Goal: Navigation & Orientation: Find specific page/section

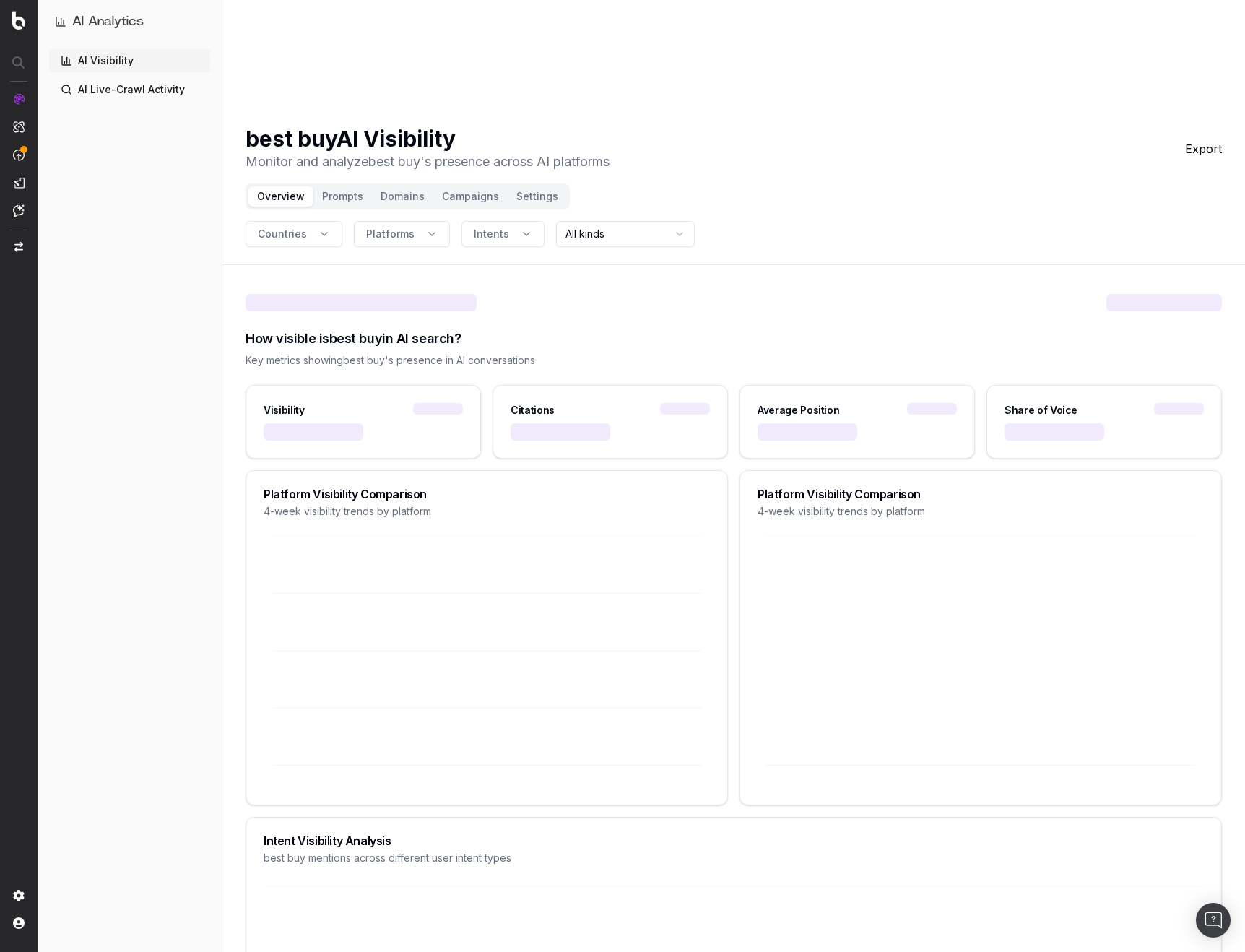
click at [156, 66] on link "AI Visibility" at bounding box center [129, 61] width 161 height 23
